Goal: Check status

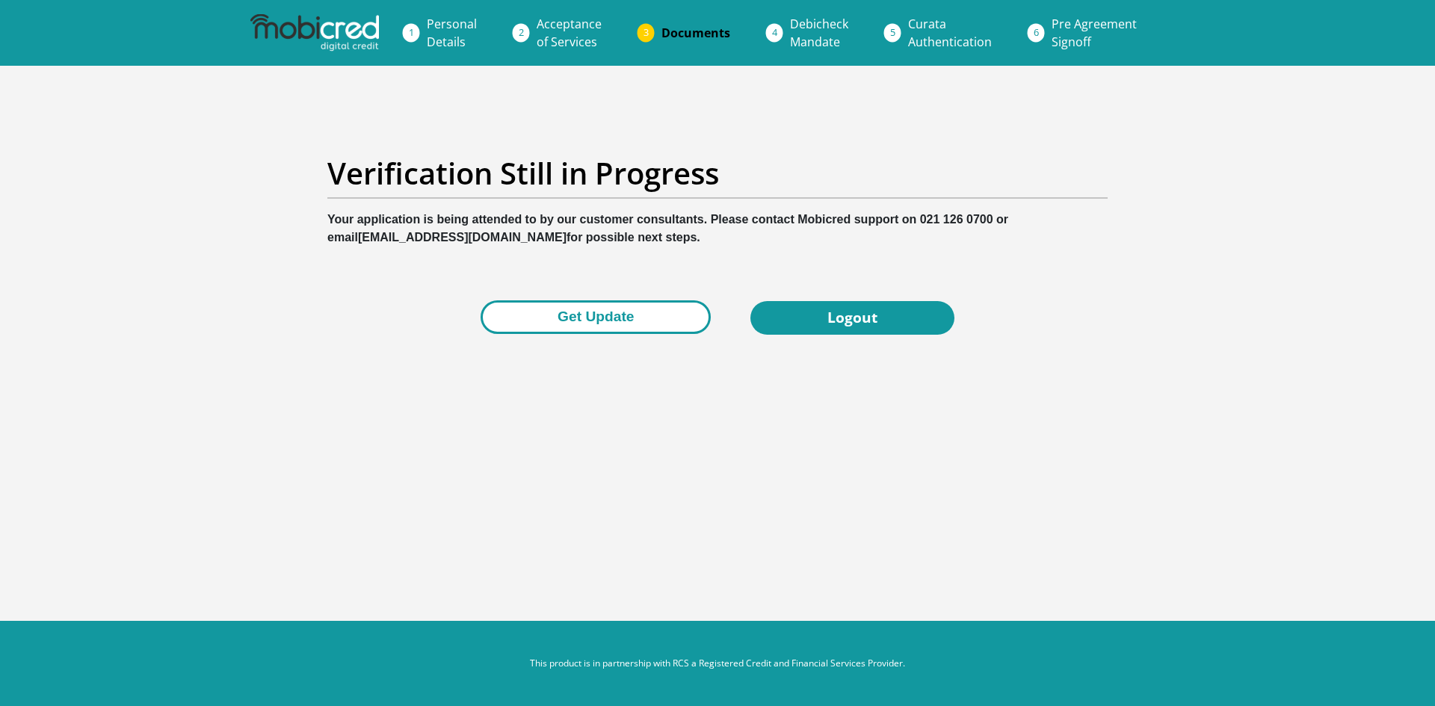
click at [557, 317] on button "Get Update" at bounding box center [595, 317] width 230 height 34
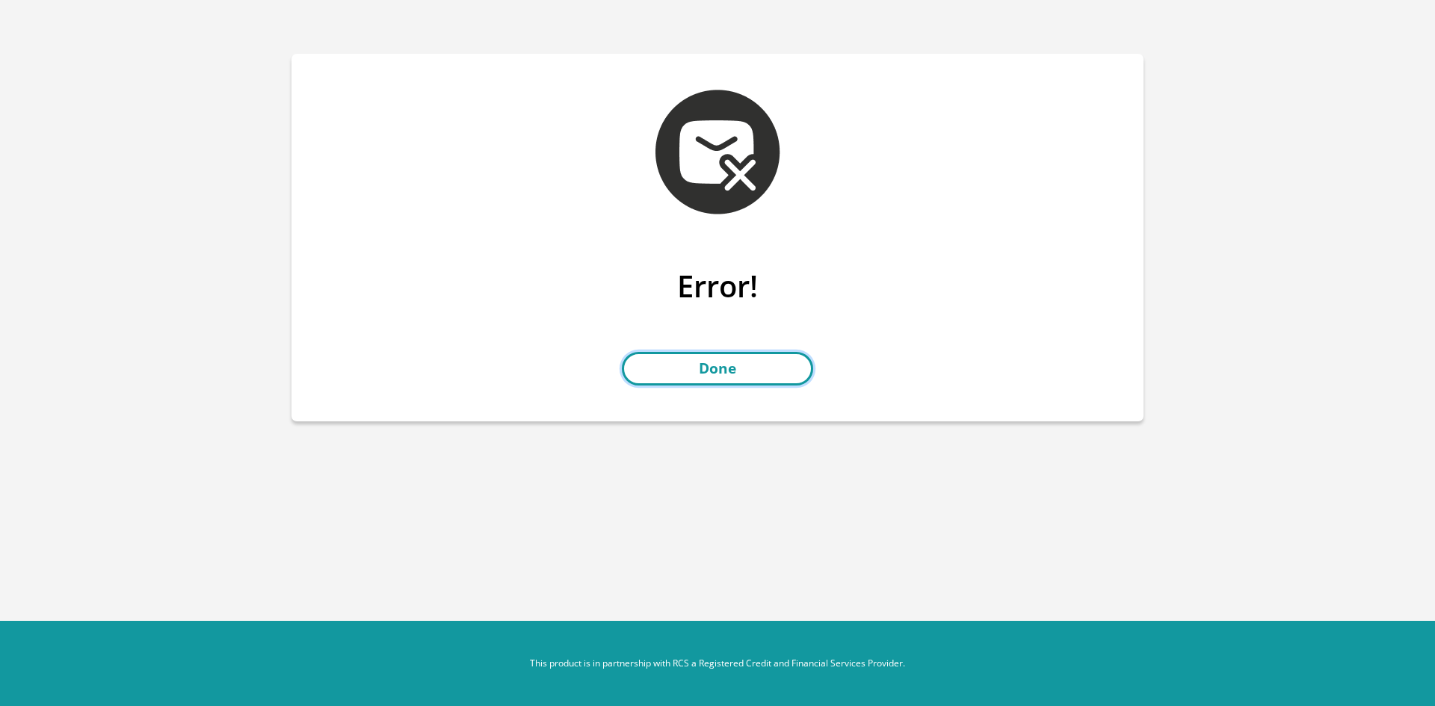
click at [711, 366] on link "Done" at bounding box center [717, 369] width 191 height 34
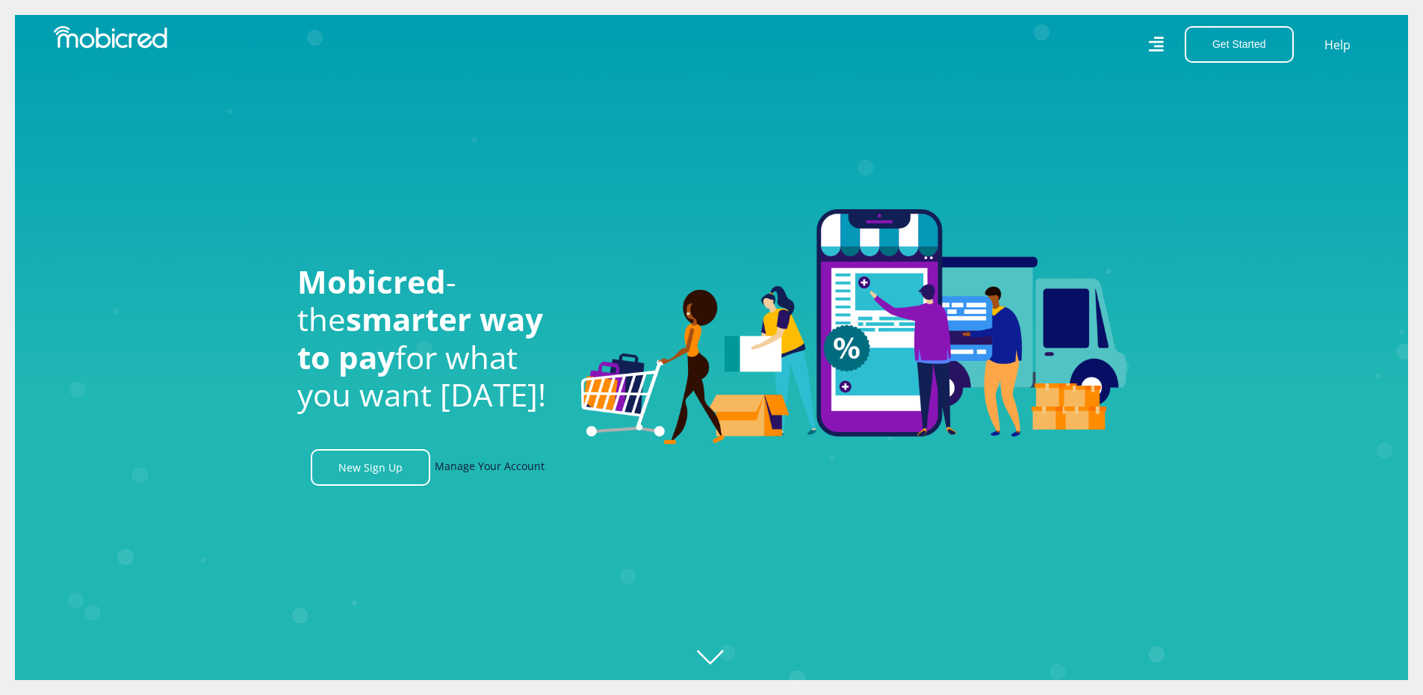
scroll to position [0, 1917]
click at [486, 474] on link "Manage Your Account" at bounding box center [490, 467] width 110 height 37
